Goal: Book appointment/travel/reservation

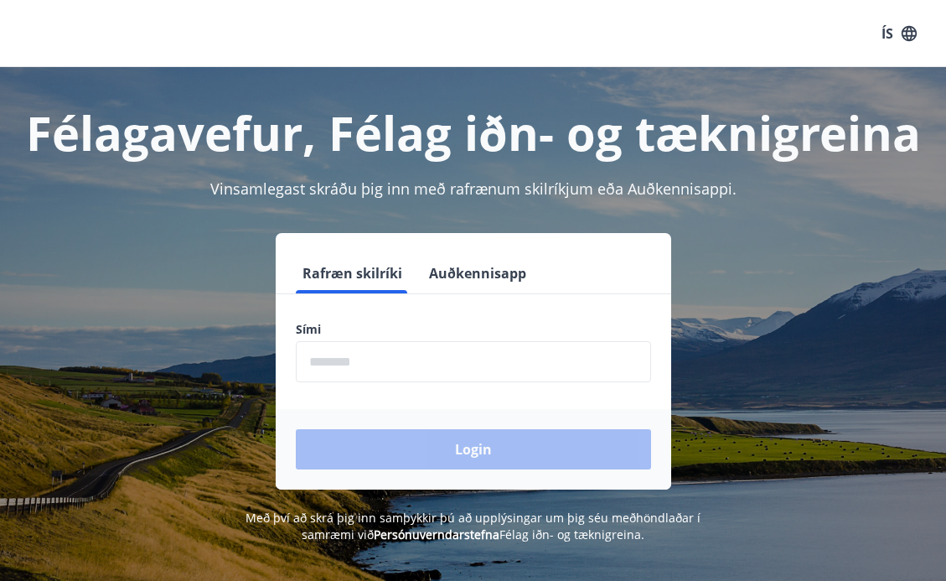
click at [411, 361] on input "phone" at bounding box center [473, 361] width 355 height 41
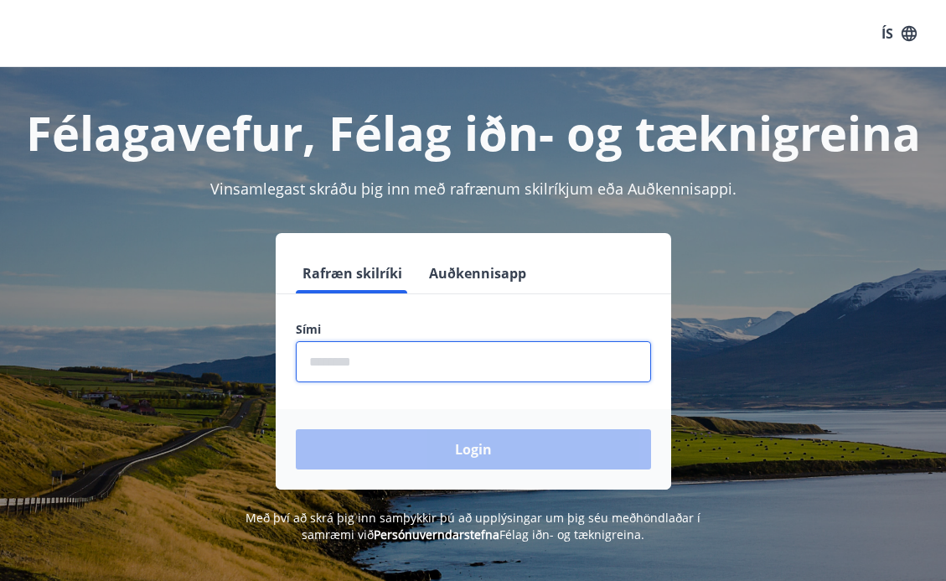
type input "********"
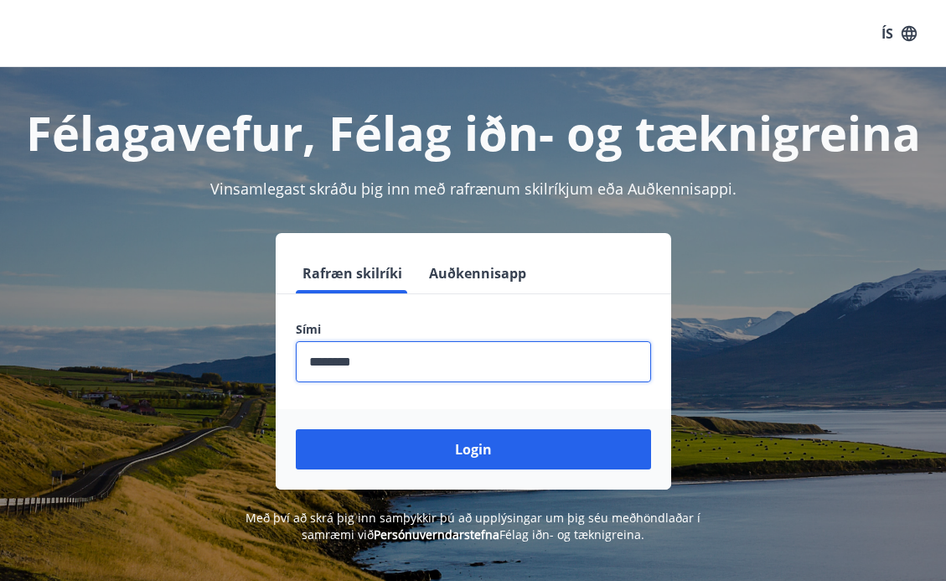
click at [413, 449] on button "Login" at bounding box center [473, 449] width 355 height 40
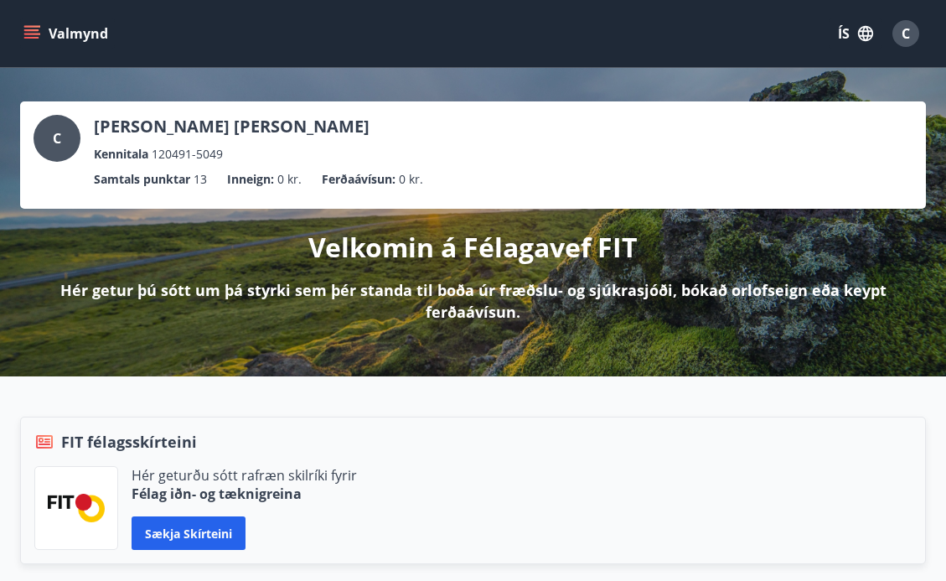
click at [28, 30] on icon "menu" at bounding box center [31, 30] width 15 height 2
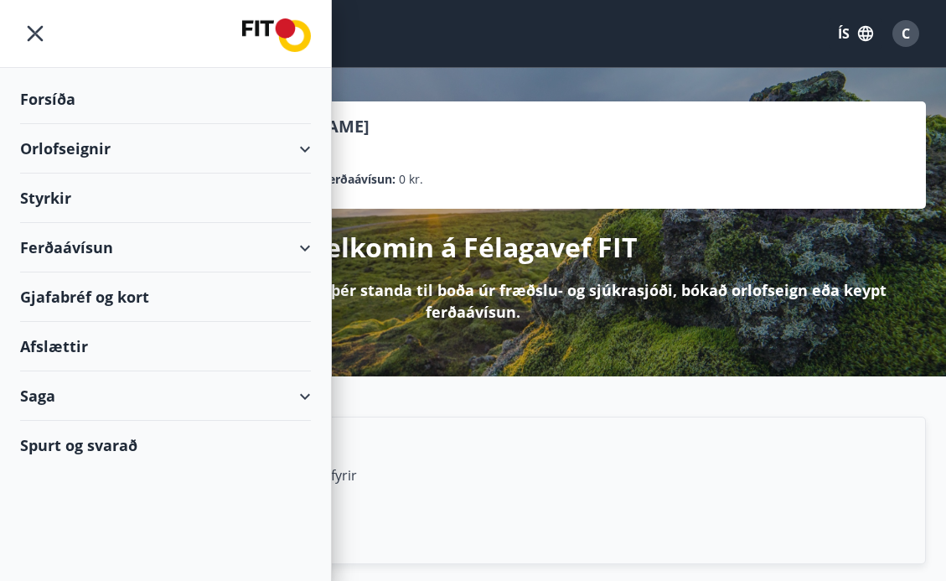
click at [42, 145] on div "Orlofseignir" at bounding box center [165, 148] width 291 height 49
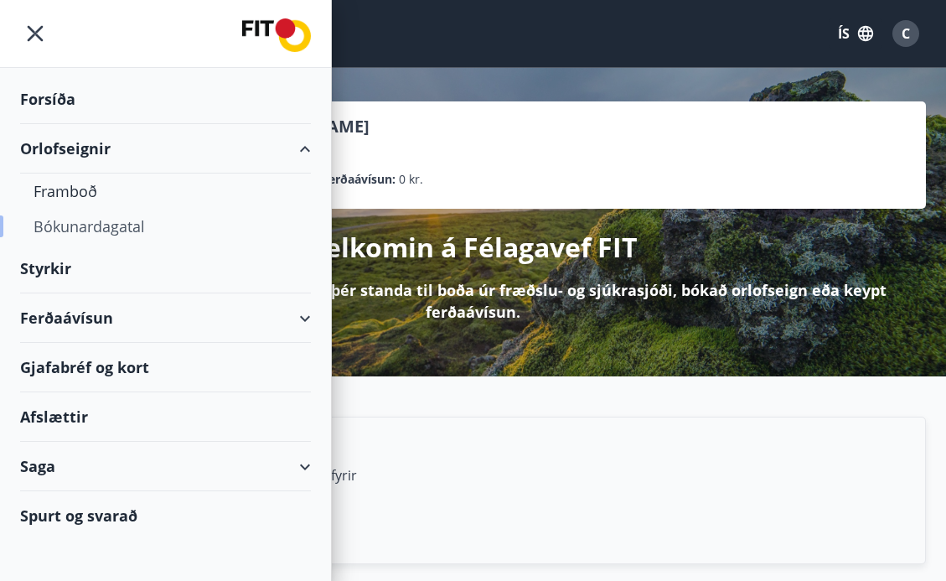
click at [65, 219] on div "Bókunardagatal" at bounding box center [166, 226] width 264 height 35
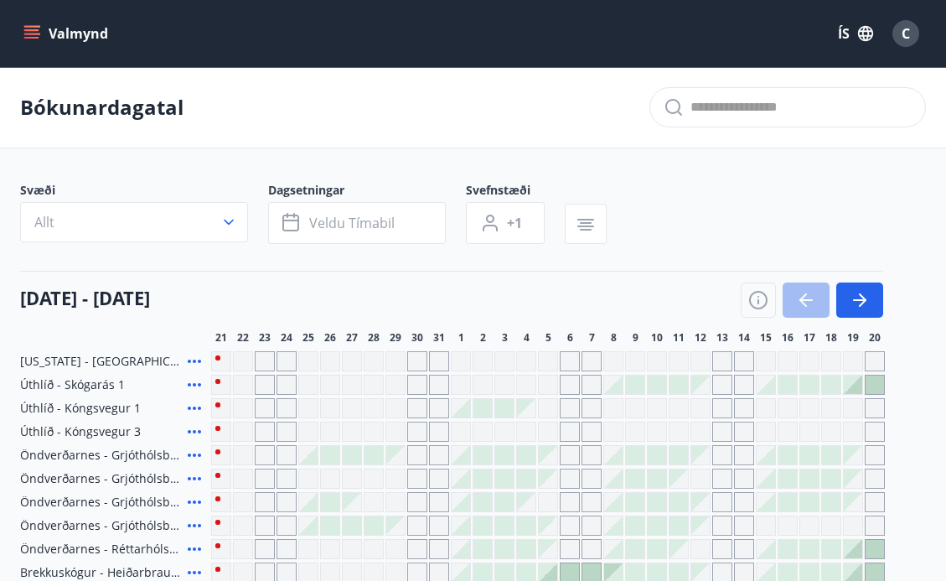
click at [207, 218] on button "Allt" at bounding box center [134, 222] width 228 height 40
click at [227, 222] on div "Suðurnes Erlendis Höfuðborgarsvæðið Vestfirðir Vesturland Norðurland Austurland…" at bounding box center [473, 290] width 946 height 581
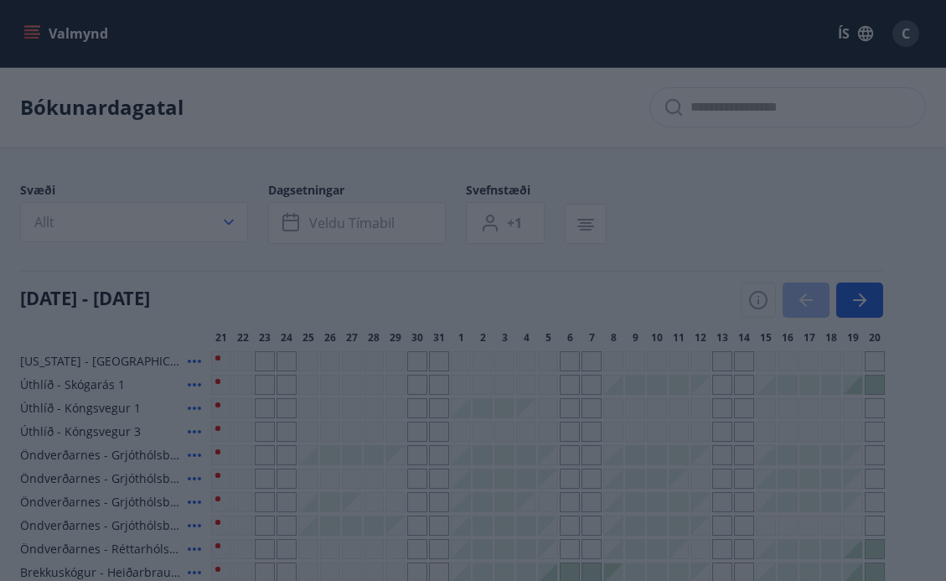
scroll to position [10, 0]
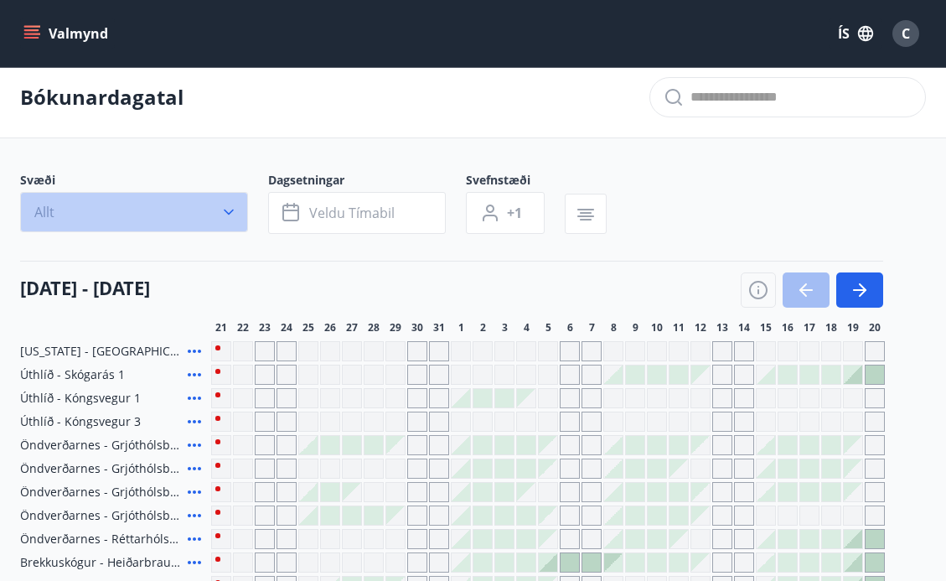
click at [227, 222] on button "Allt" at bounding box center [134, 212] width 228 height 40
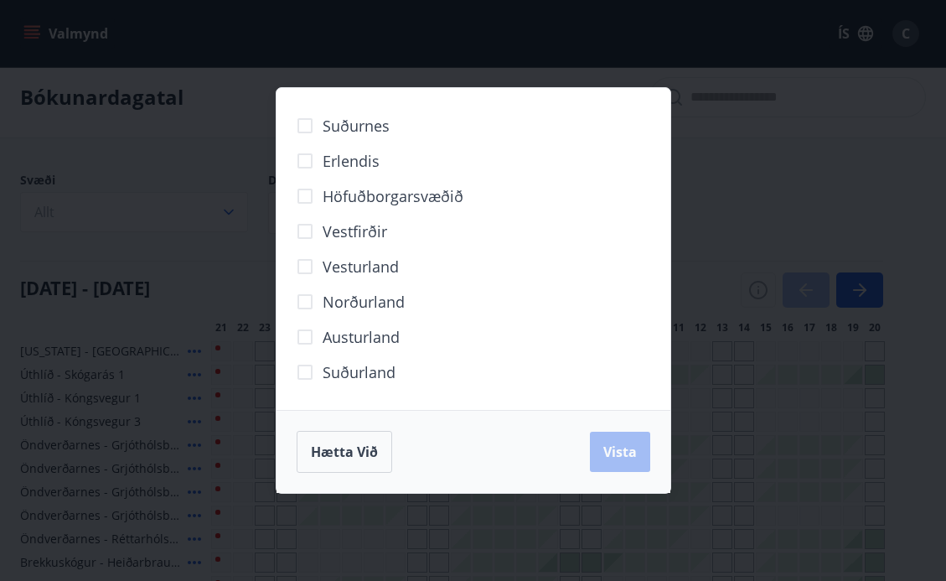
click at [355, 161] on span "Erlendis" at bounding box center [351, 161] width 57 height 22
click at [614, 447] on span "Vista" at bounding box center [620, 451] width 34 height 18
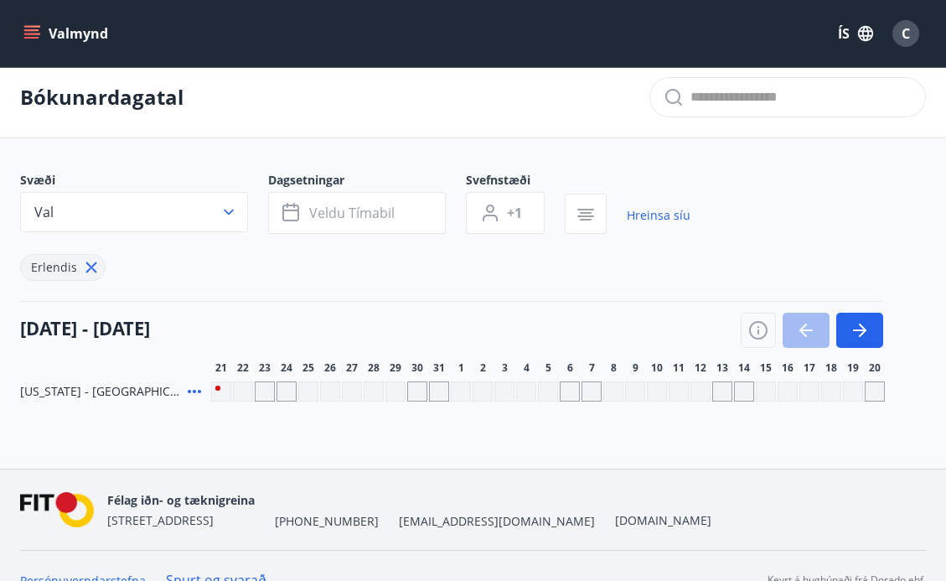
scroll to position [39, 0]
